Goal: Information Seeking & Learning: Learn about a topic

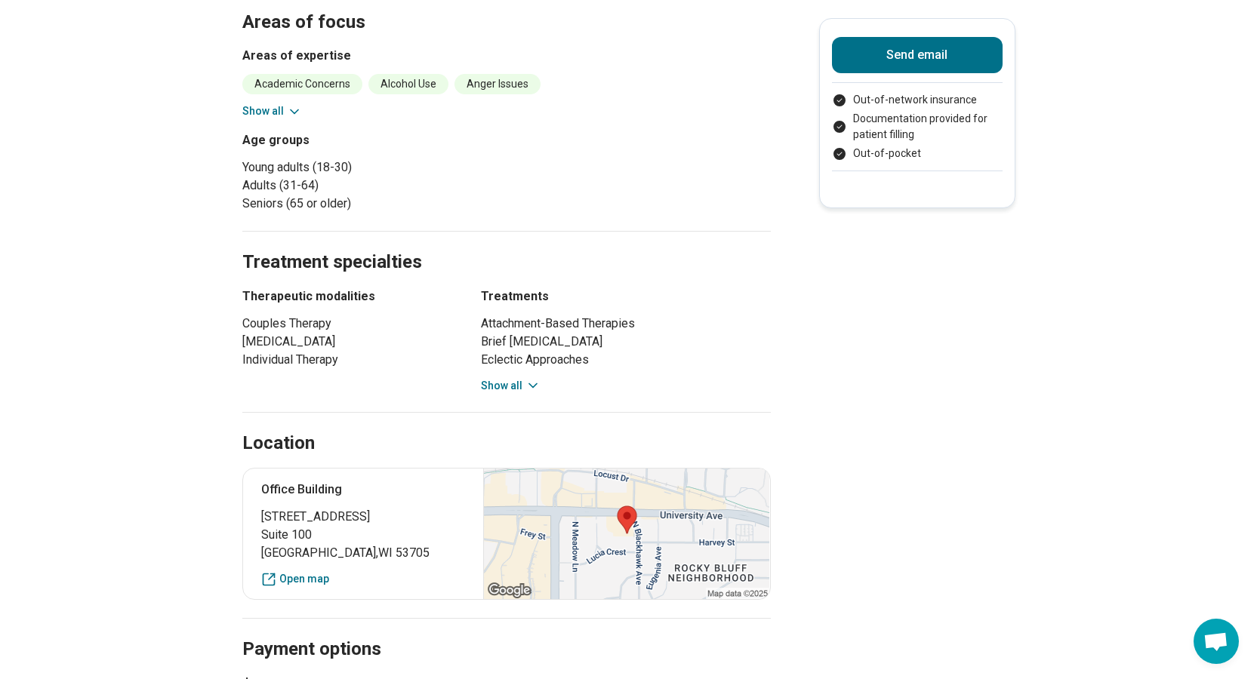
scroll to position [679, 0]
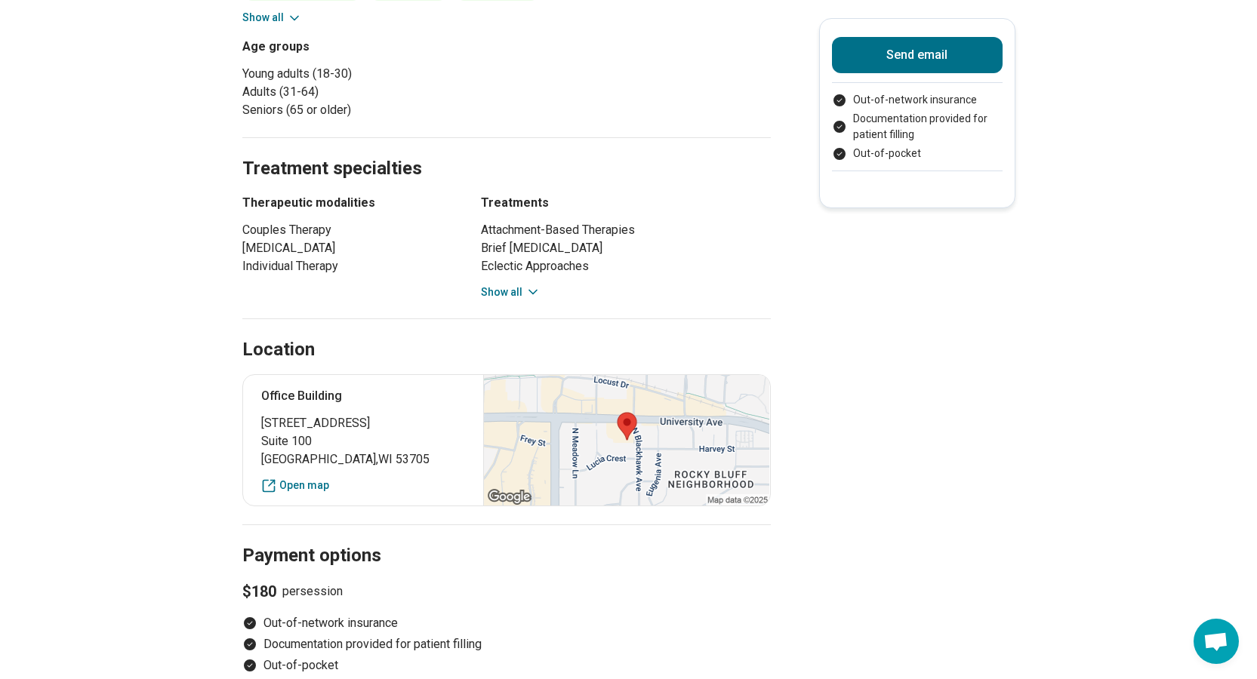
click at [519, 285] on button "Show all" at bounding box center [511, 293] width 60 height 16
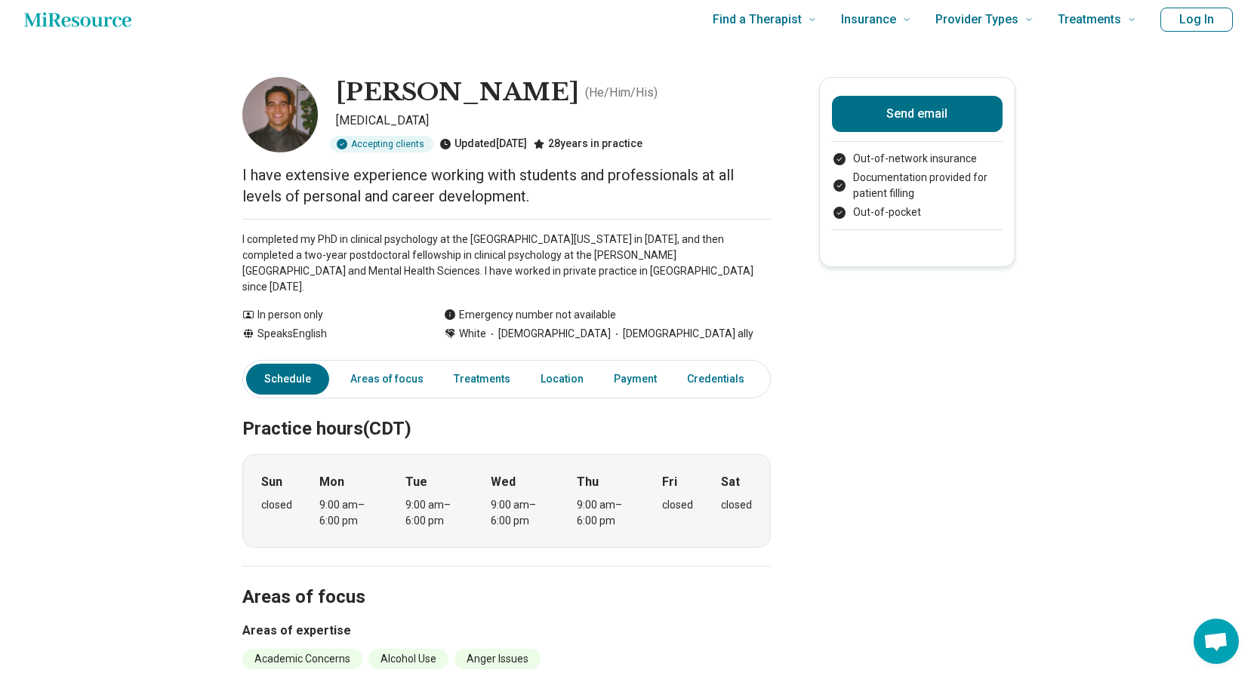
scroll to position [0, 0]
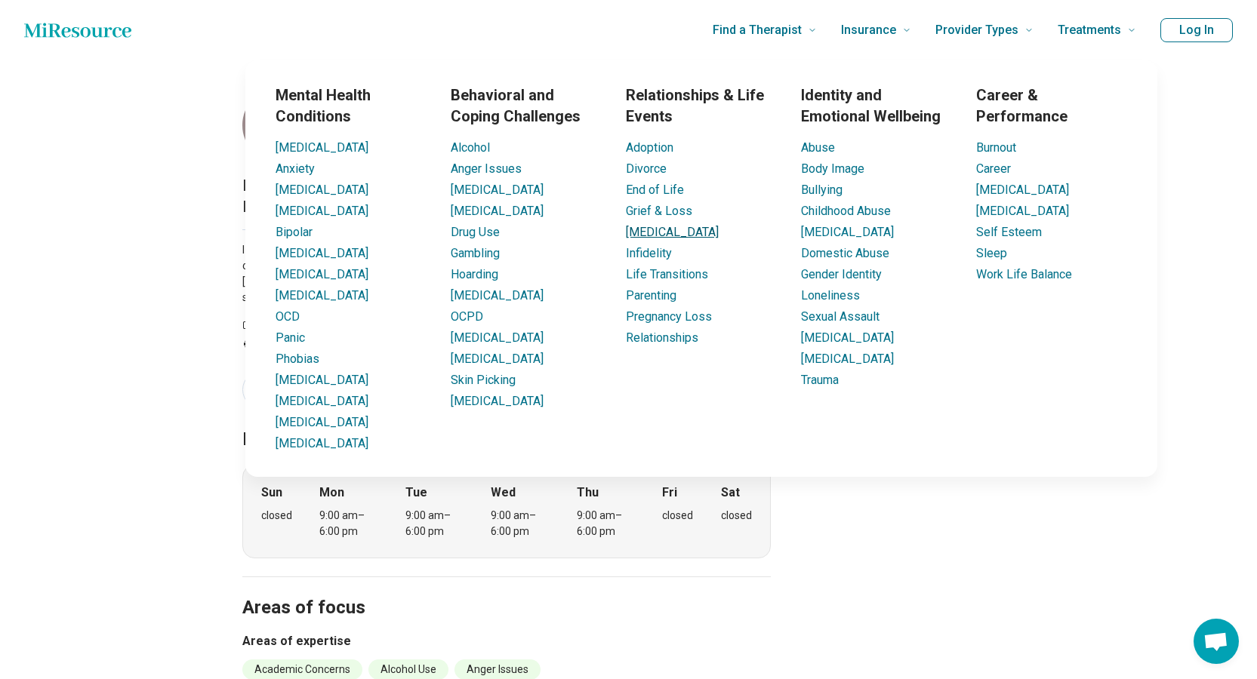
click at [653, 233] on link "[MEDICAL_DATA]" at bounding box center [672, 232] width 93 height 14
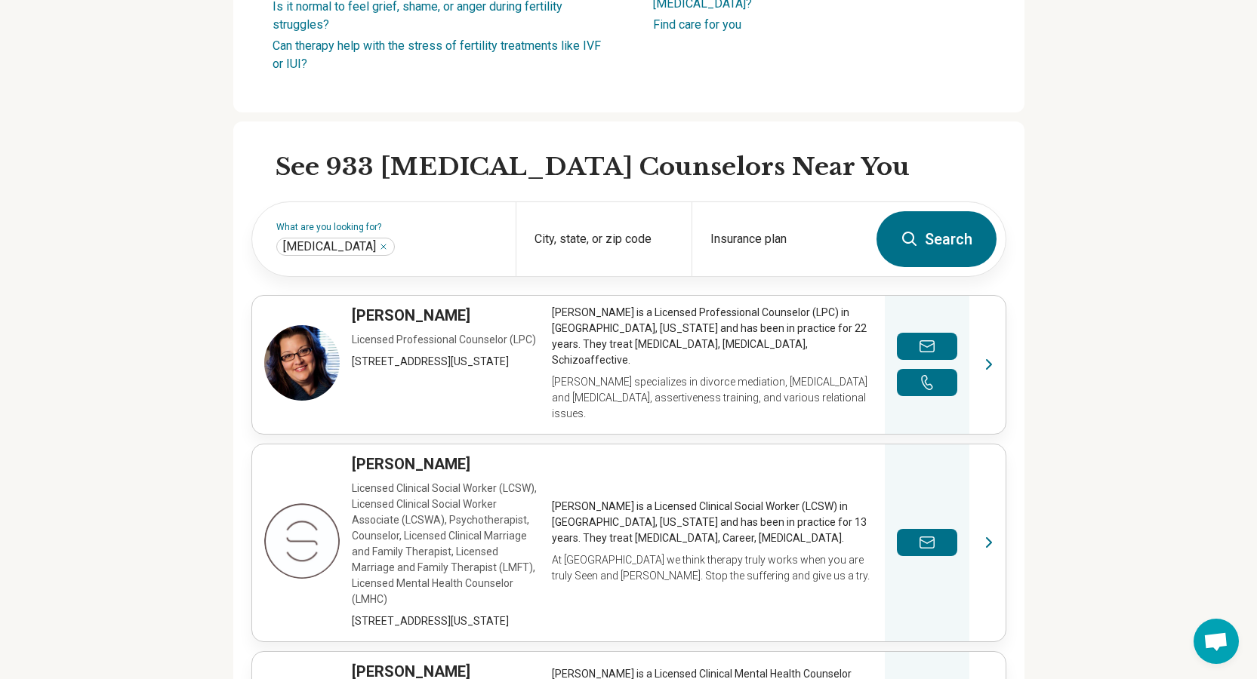
scroll to position [528, 0]
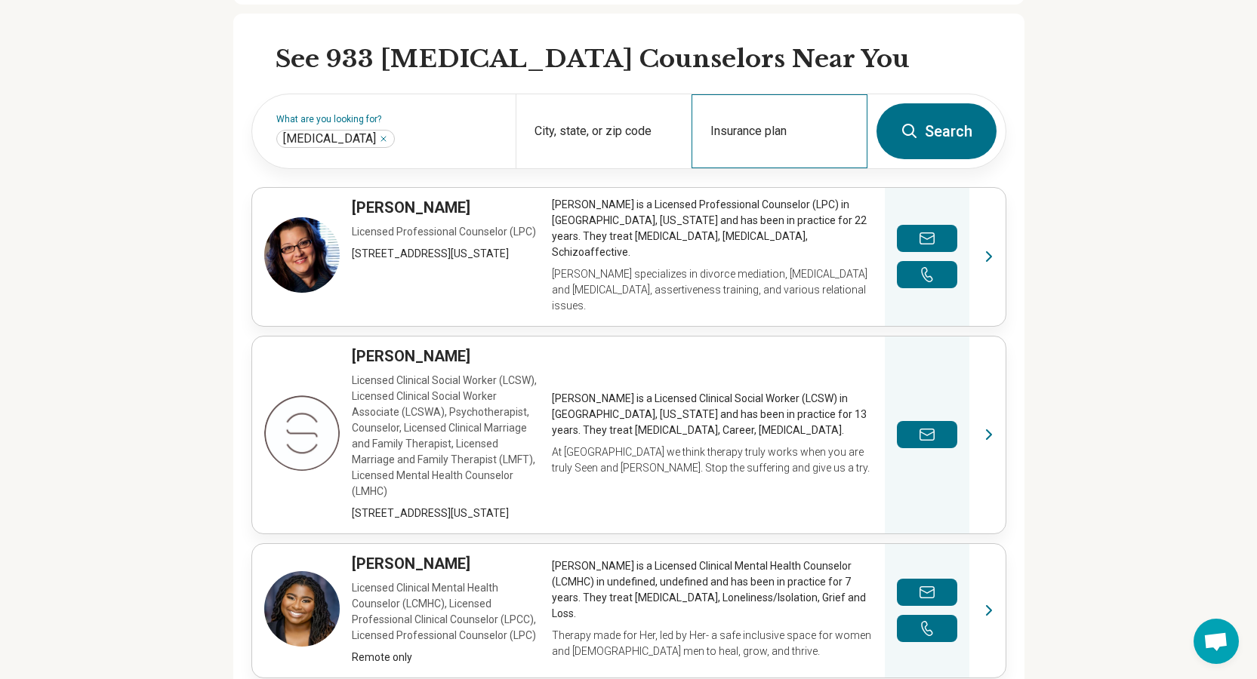
click at [790, 103] on div "Insurance plan" at bounding box center [779, 131] width 176 height 74
type input "****"
click at [738, 132] on input "Insurance plan" at bounding box center [779, 141] width 139 height 18
click at [761, 180] on div "Dean Health Plan" at bounding box center [791, 177] width 186 height 30
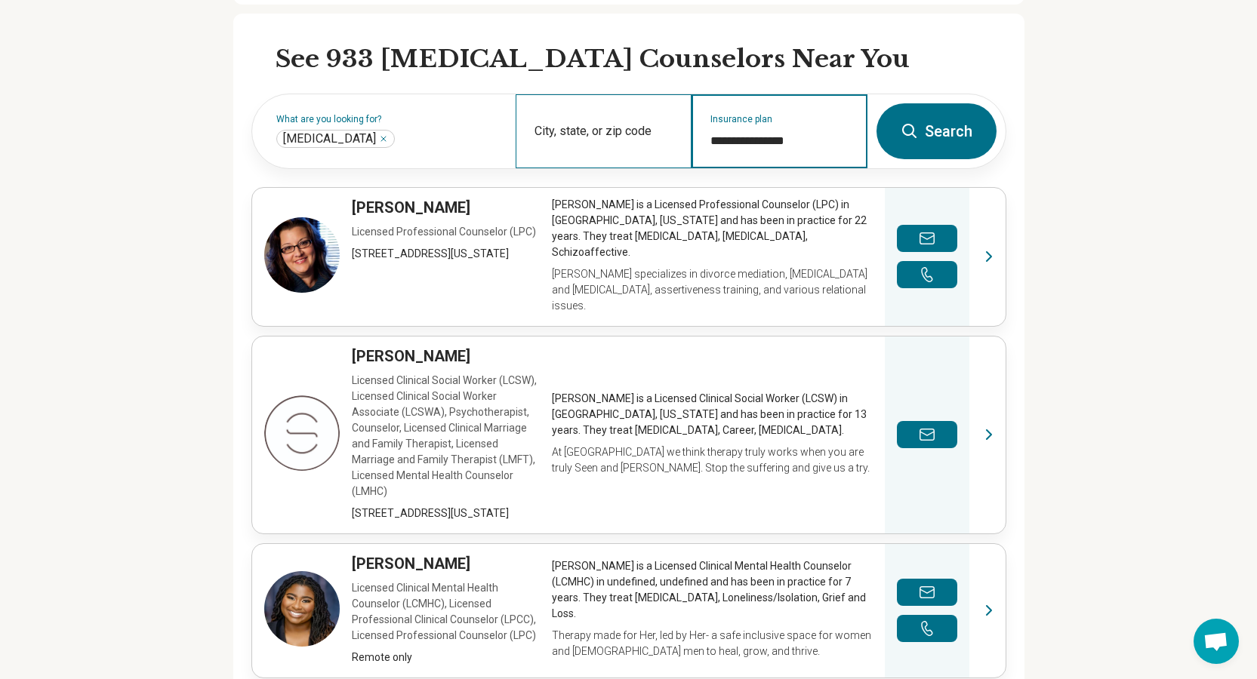
type input "**********"
click at [621, 104] on div "City, state, or zip code" at bounding box center [604, 131] width 176 height 74
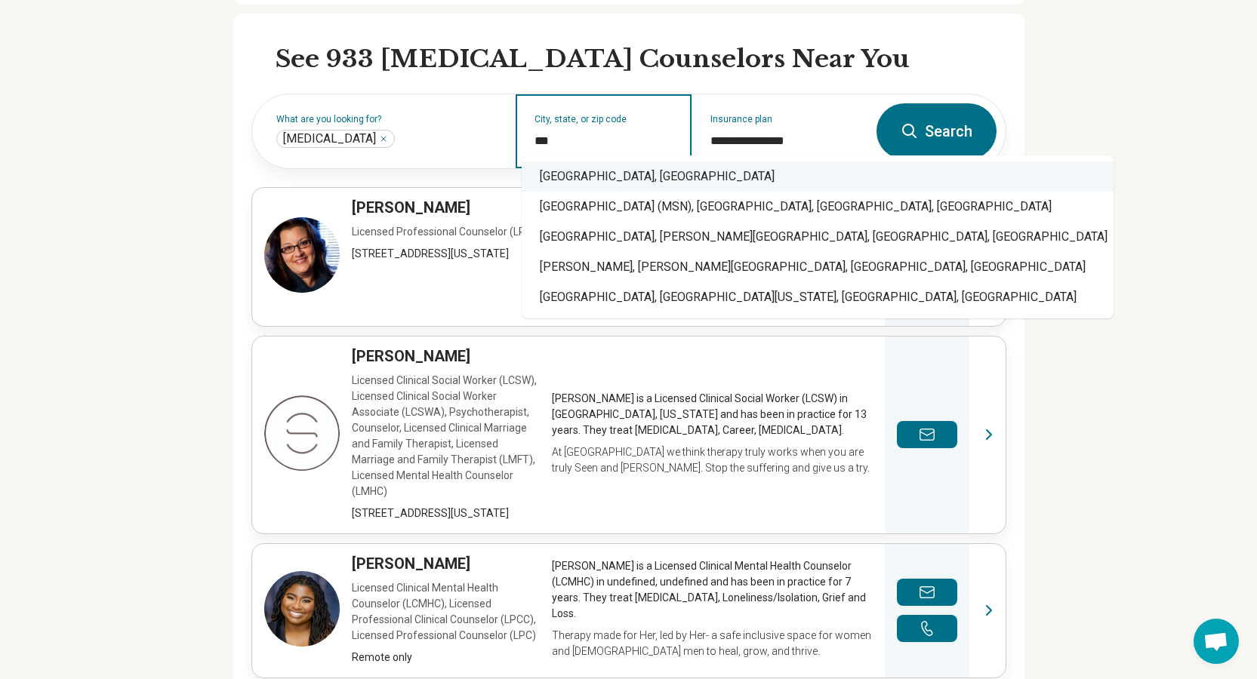
click at [594, 177] on div "Madison, WI" at bounding box center [818, 177] width 592 height 30
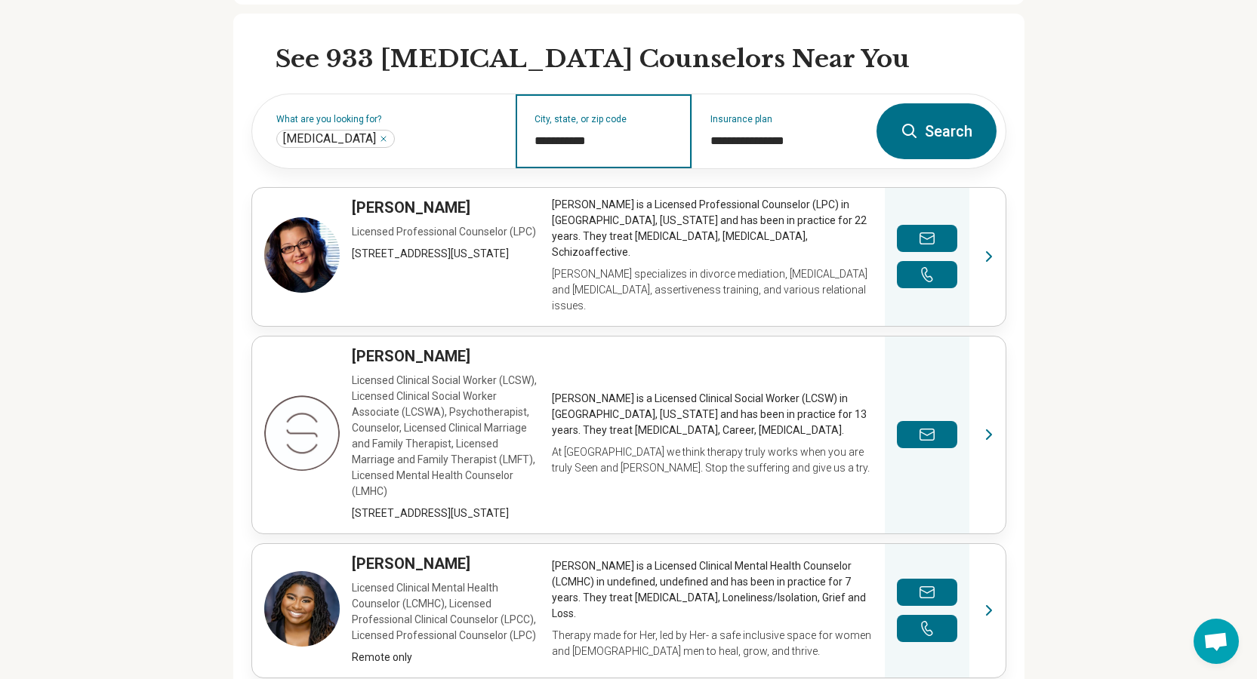
type input "**********"
click at [953, 103] on button "Search" at bounding box center [936, 131] width 120 height 56
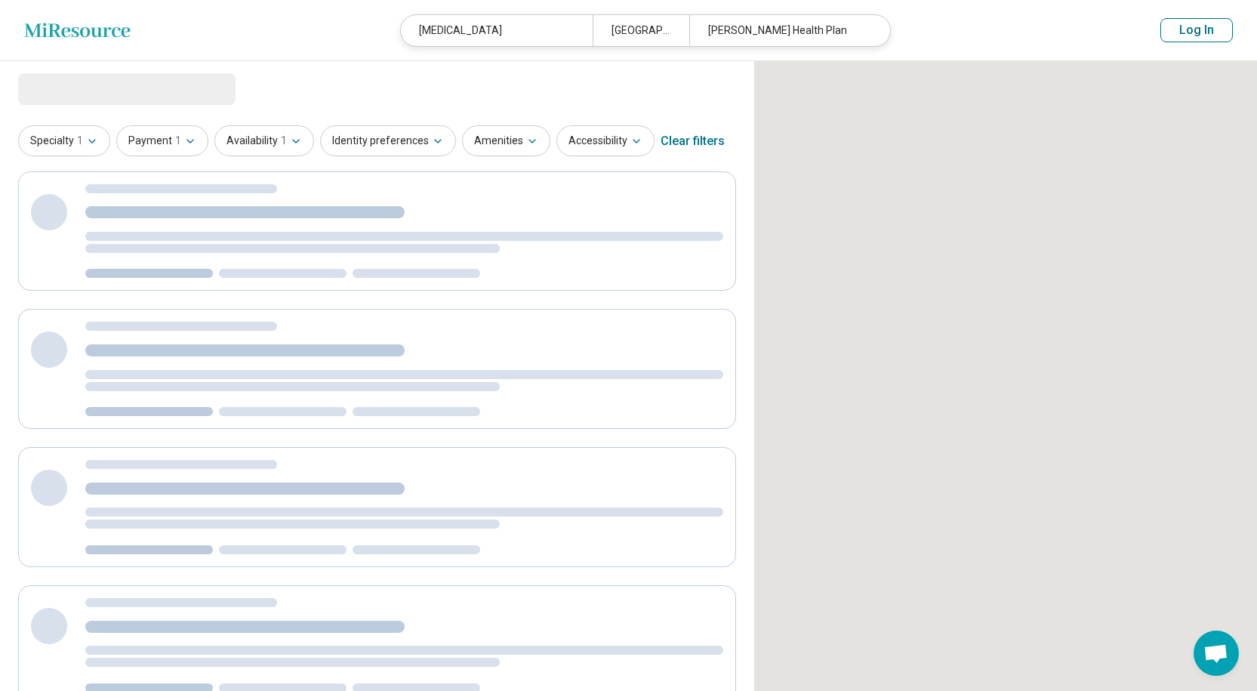
select select "***"
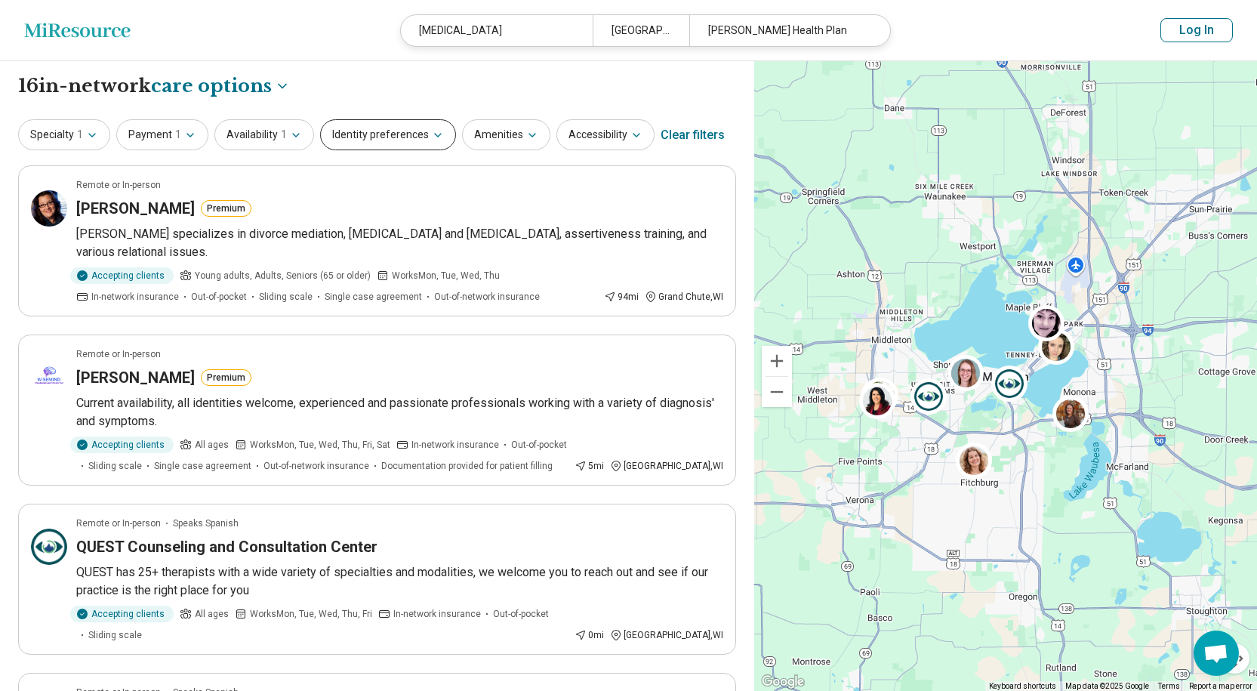
click at [417, 131] on button "Identity preferences" at bounding box center [388, 134] width 136 height 31
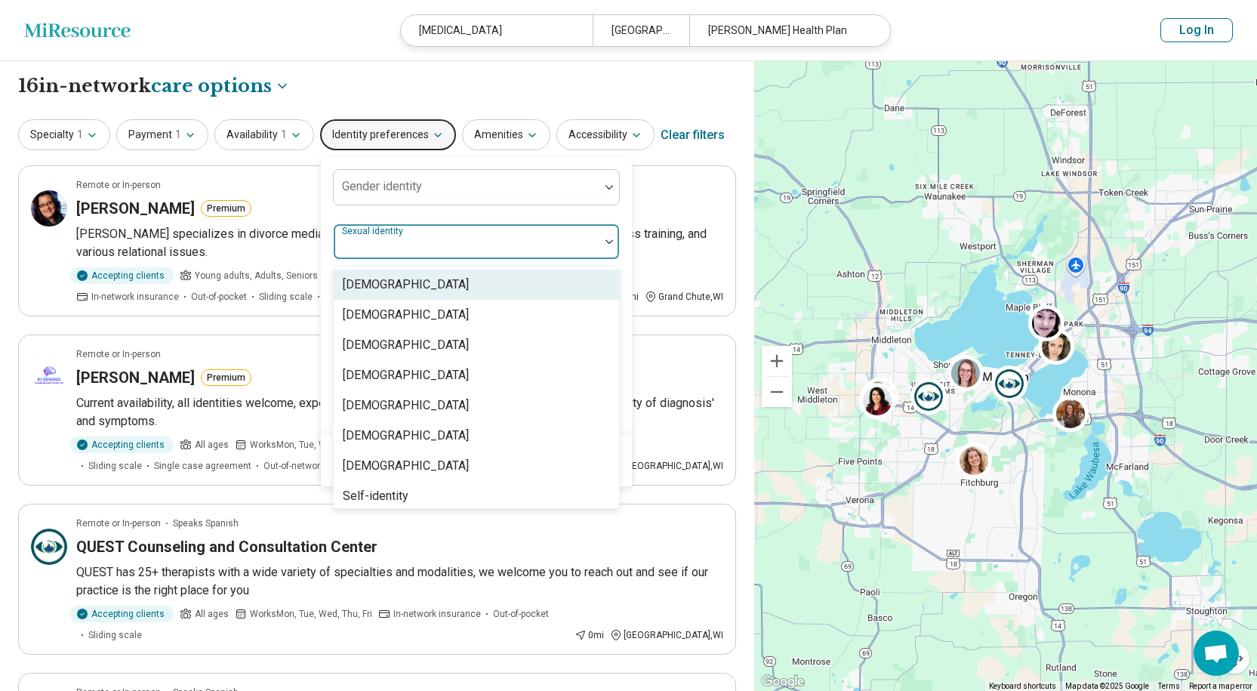
click at [587, 237] on div at bounding box center [467, 247] width 254 height 21
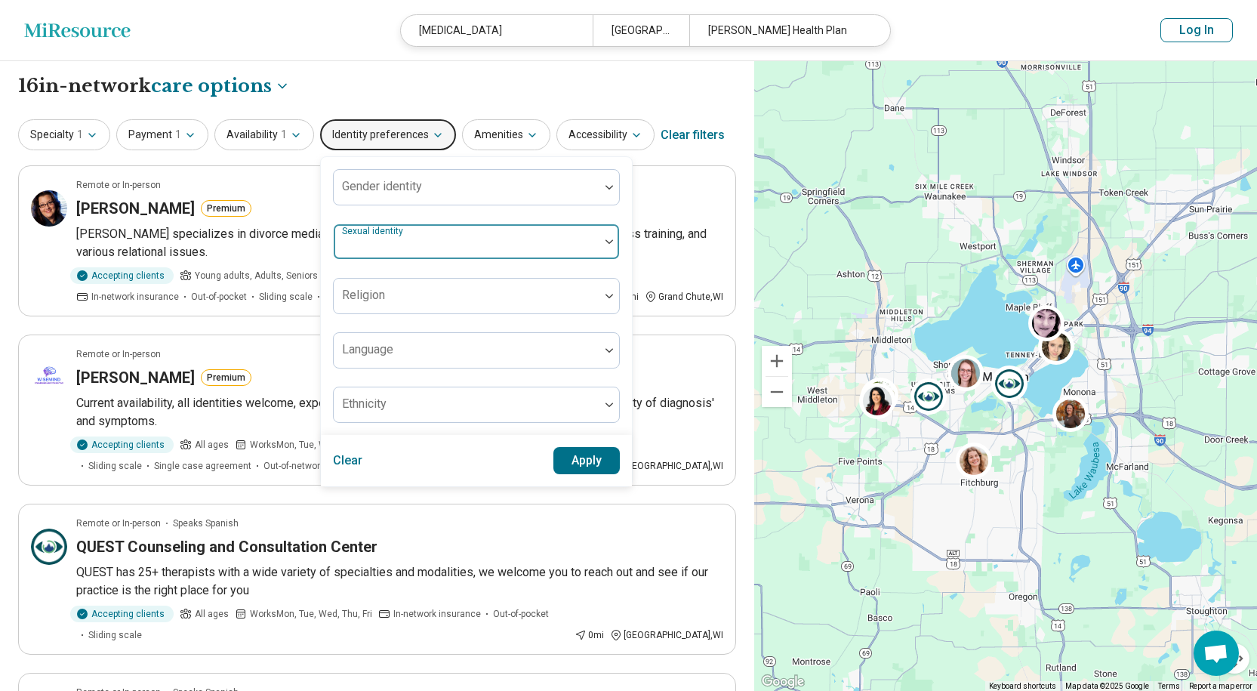
click at [587, 237] on div at bounding box center [467, 247] width 254 height 21
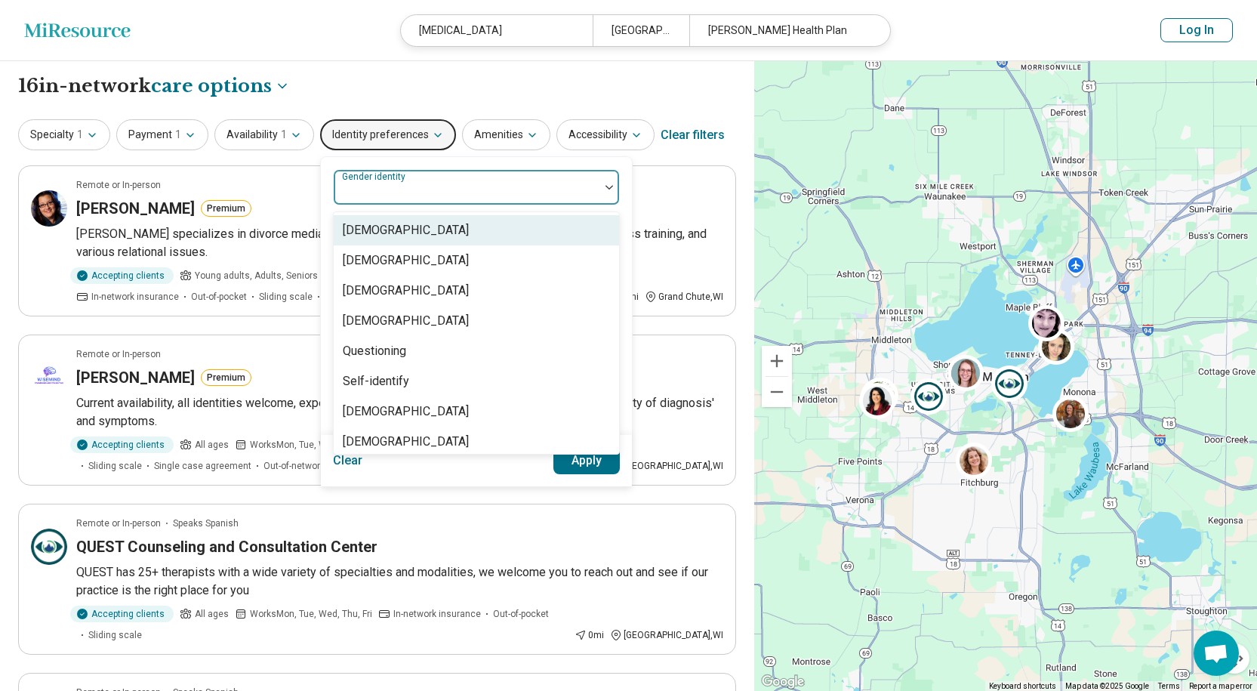
click at [606, 186] on img at bounding box center [609, 187] width 8 height 5
click at [385, 230] on div "[DEMOGRAPHIC_DATA]" at bounding box center [406, 230] width 126 height 18
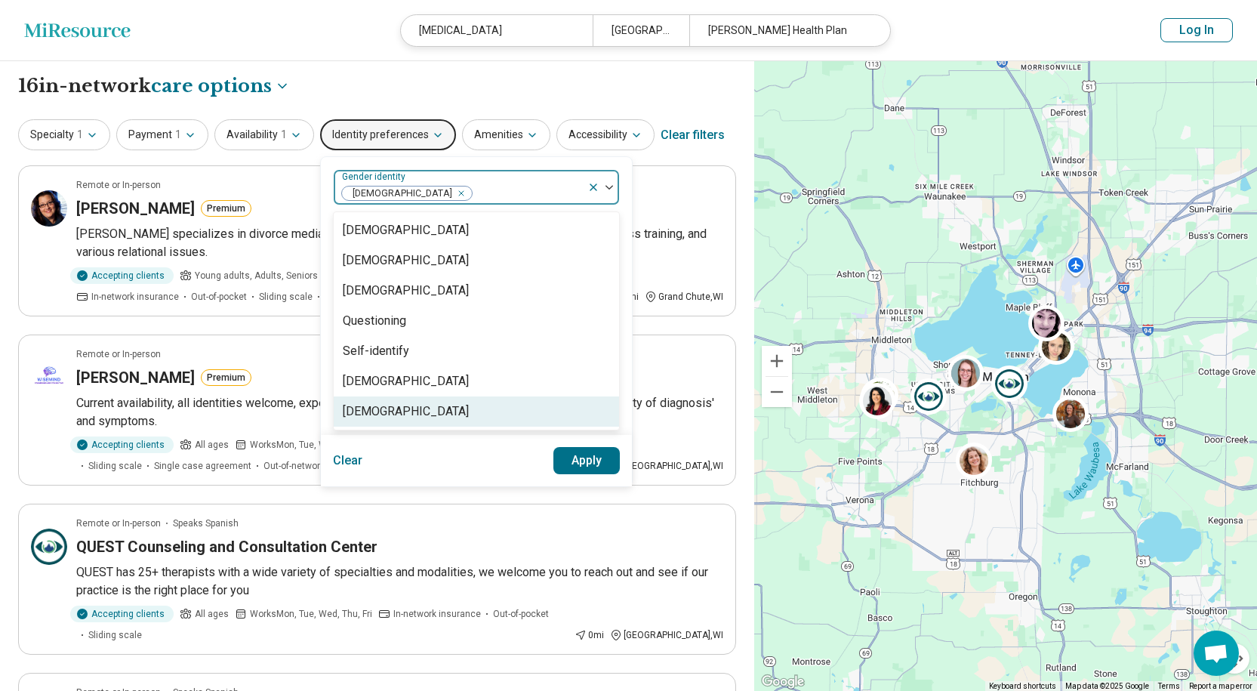
click at [563, 460] on button "Apply" at bounding box center [586, 460] width 67 height 27
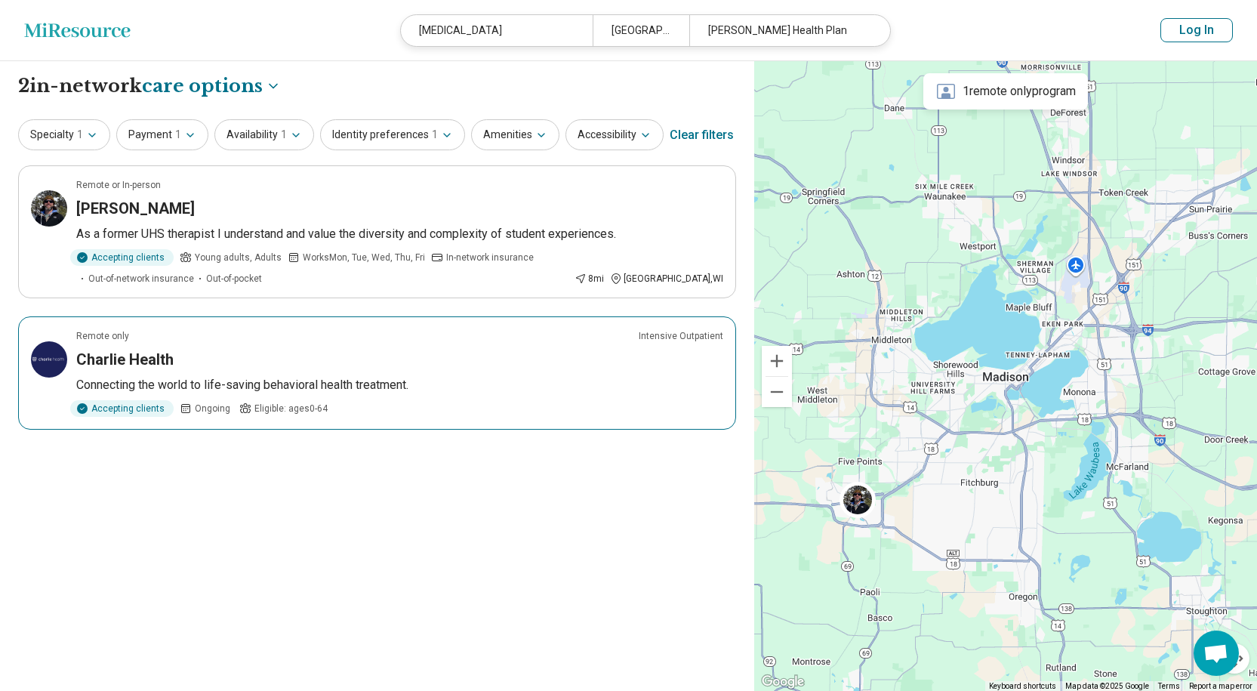
click at [116, 353] on h3 "Charlie Health" at bounding box center [124, 359] width 97 height 21
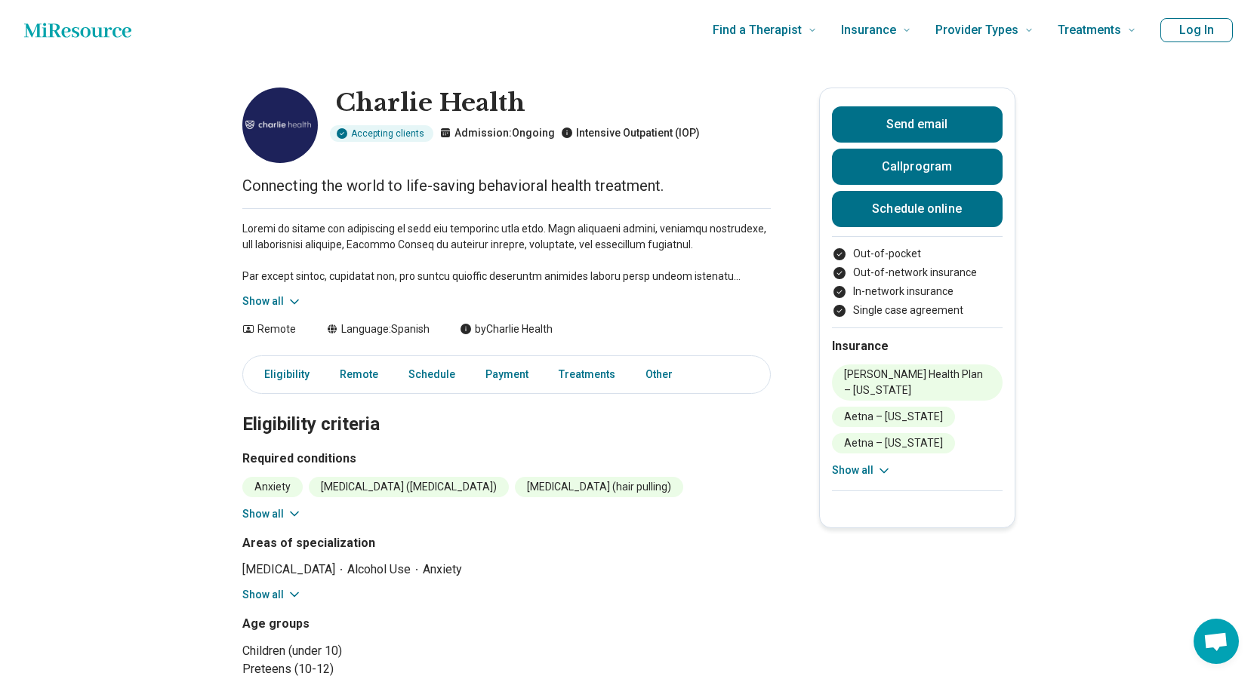
click at [300, 517] on icon at bounding box center [294, 514] width 15 height 15
